Goal: Task Accomplishment & Management: Manage account settings

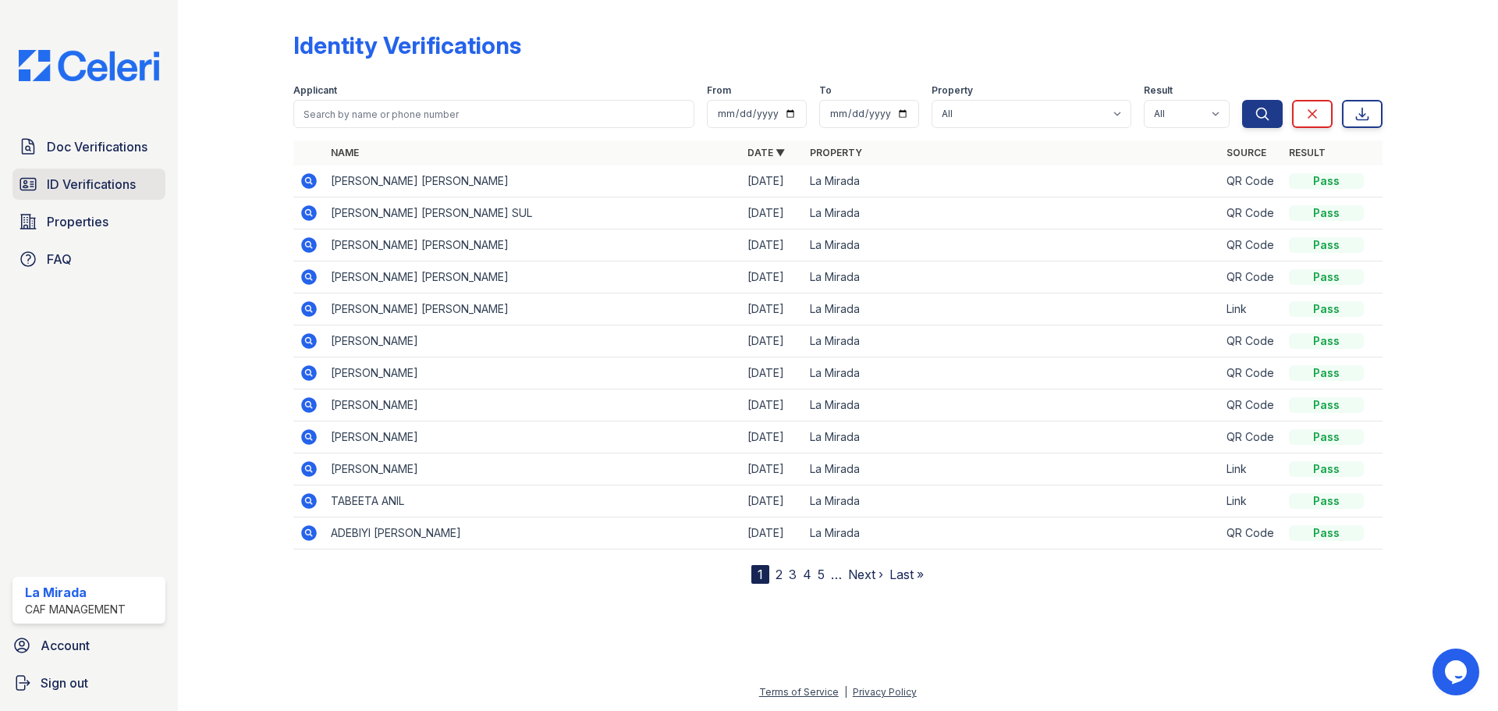
click at [78, 181] on span "ID Verifications" at bounding box center [91, 184] width 89 height 19
click at [79, 180] on span "ID Verifications" at bounding box center [91, 184] width 89 height 19
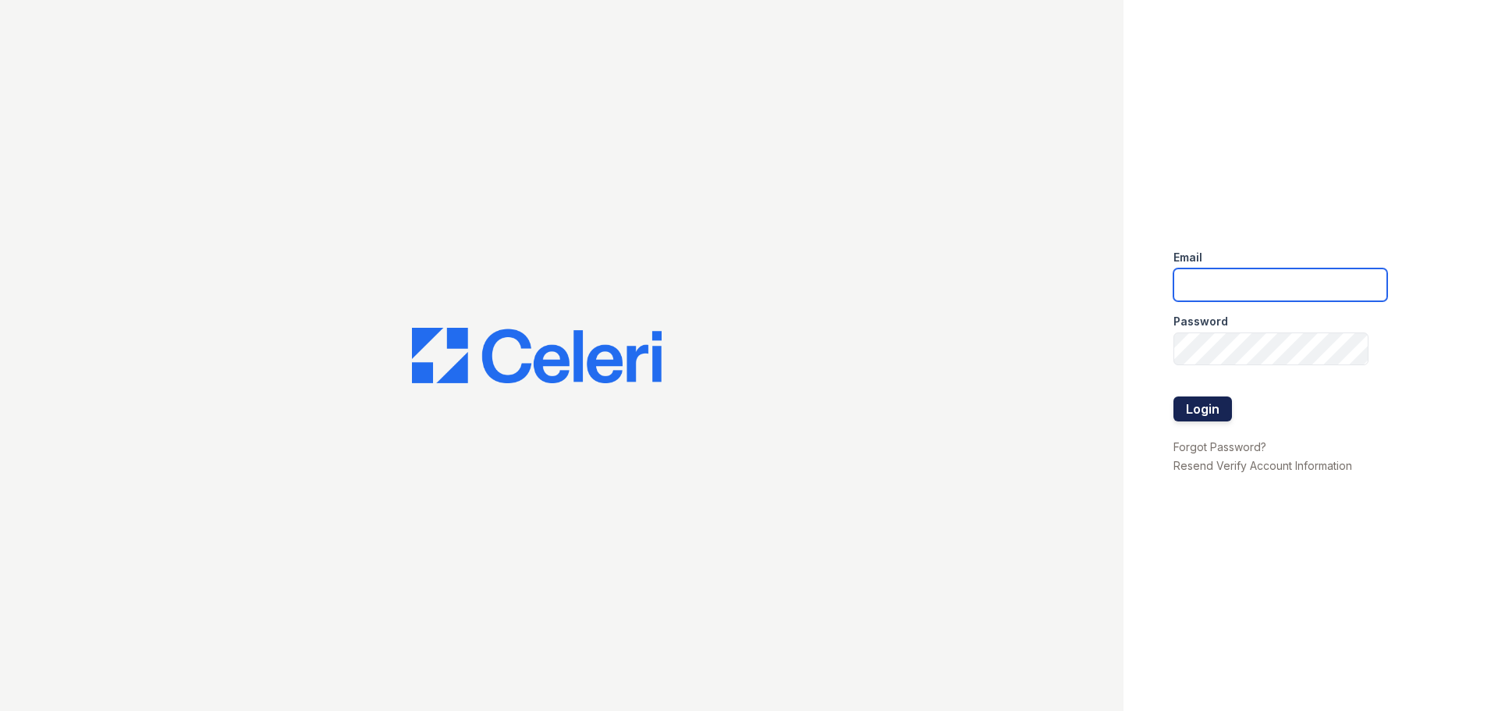
type input "lamirada2@cafmanagement.com"
click at [1211, 403] on button "Login" at bounding box center [1202, 408] width 58 height 25
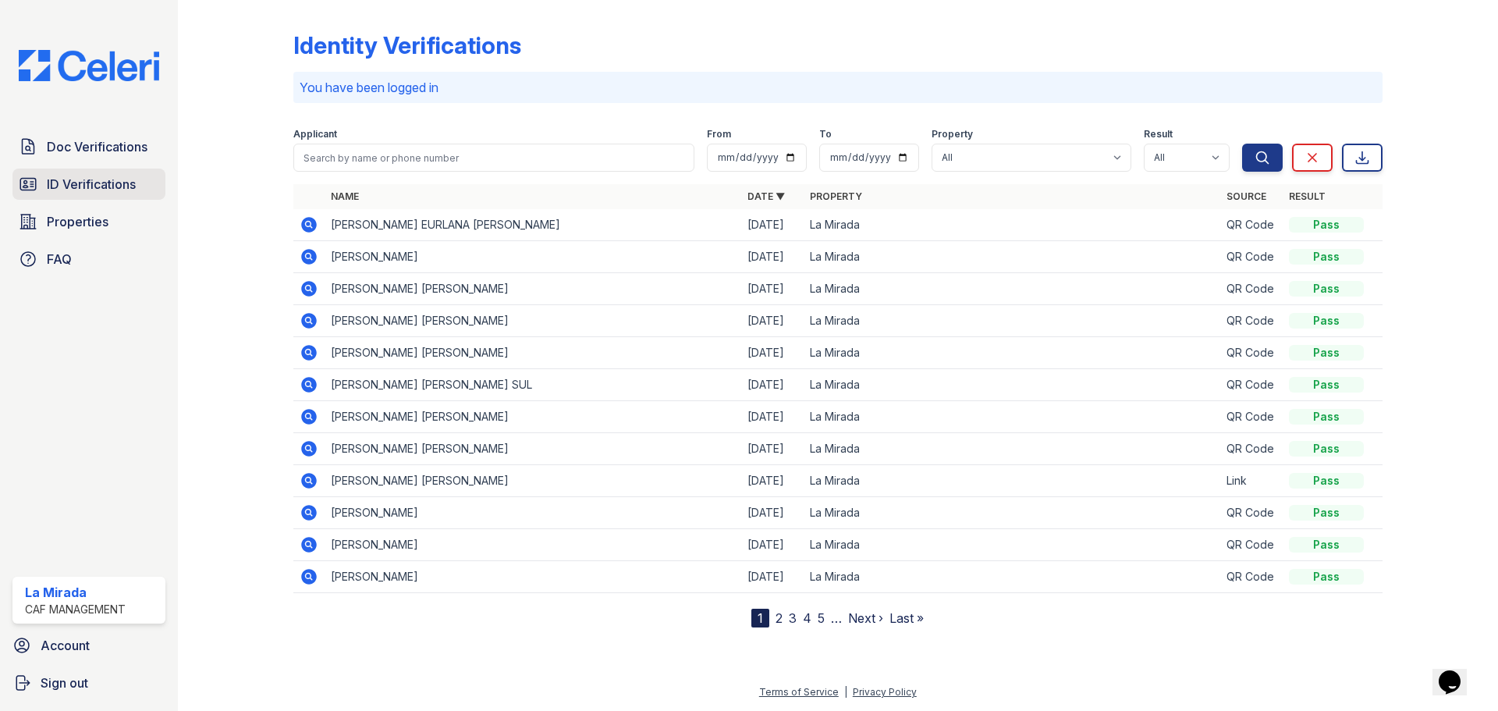
click at [51, 182] on span "ID Verifications" at bounding box center [91, 184] width 89 height 19
